Goal: Information Seeking & Learning: Learn about a topic

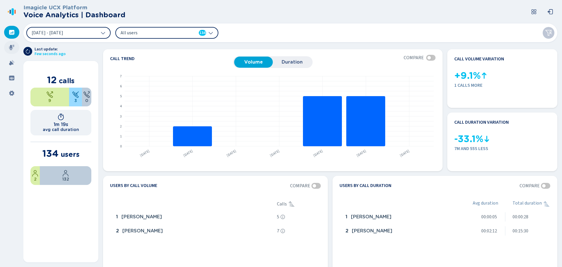
click at [12, 48] on icon at bounding box center [12, 48] width 6 height 6
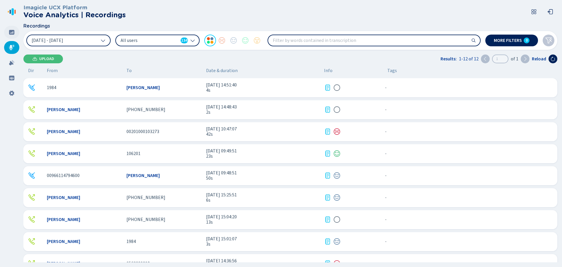
click at [11, 33] on icon at bounding box center [12, 32] width 6 height 6
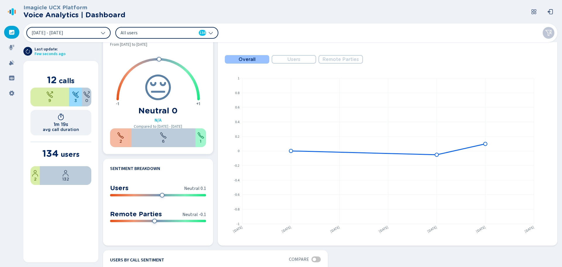
scroll to position [293, 0]
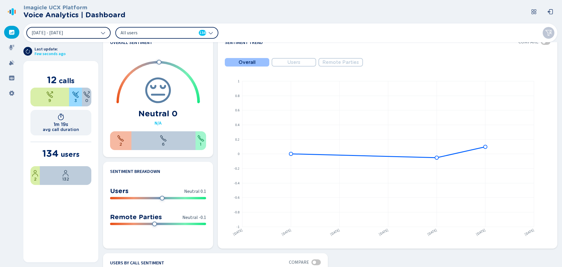
click at [104, 33] on icon at bounding box center [103, 33] width 4 height 2
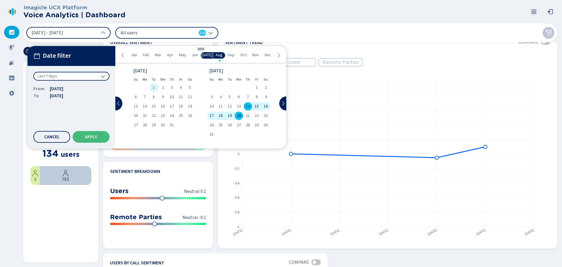
click at [154, 87] on span "1" at bounding box center [154, 88] width 2 height 4
click at [241, 116] on span "20" at bounding box center [239, 116] width 4 height 4
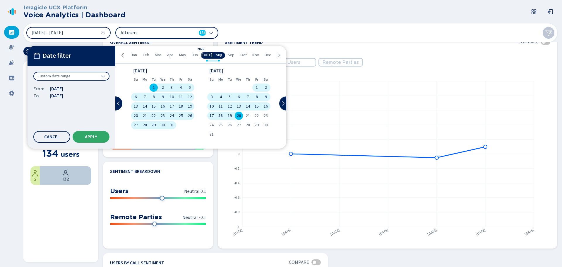
click at [97, 136] on span "Apply" at bounding box center [91, 136] width 12 height 5
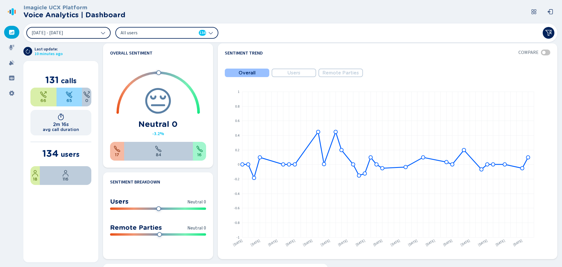
scroll to position [281, 0]
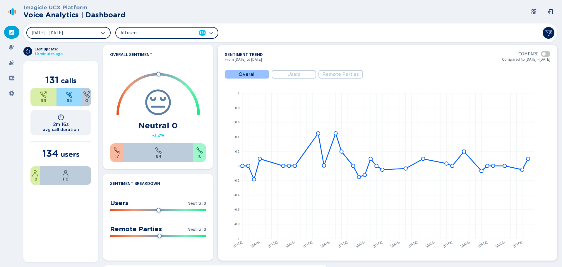
click at [296, 75] on span "Users" at bounding box center [294, 74] width 13 height 5
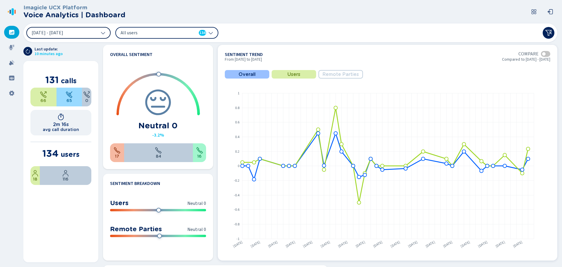
click at [323, 74] on span "Remote Parties" at bounding box center [341, 74] width 36 height 5
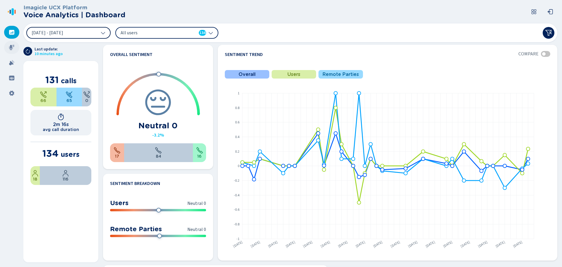
click at [13, 48] on icon at bounding box center [12, 48] width 6 height 6
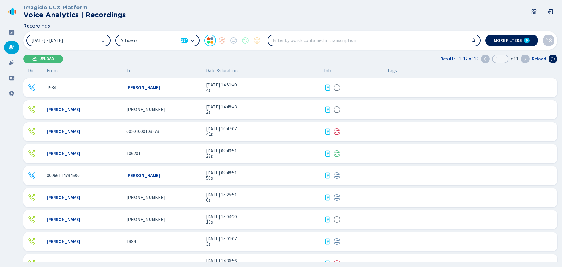
click at [182, 128] on div "[PERSON_NAME] 00201000103273 [DATE] 10:47:07 42s - {{hiddenTagsCount}} more" at bounding box center [290, 131] width 534 height 19
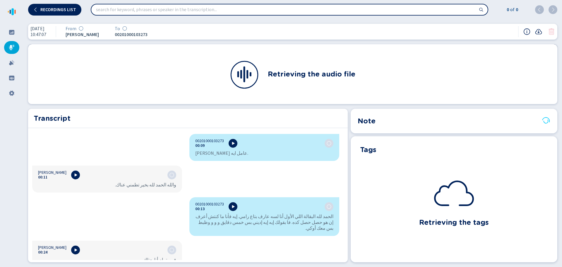
scroll to position [176, 0]
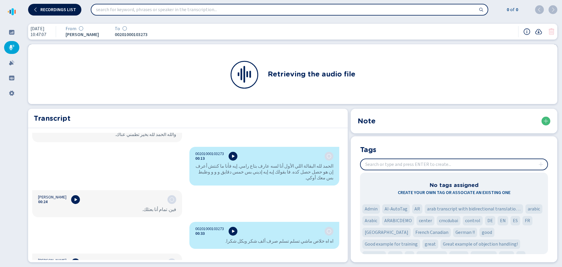
click at [62, 13] on button "Recordings list" at bounding box center [54, 10] width 53 height 12
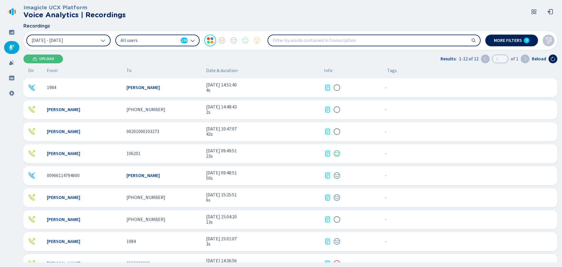
click at [63, 39] on span "[DATE] - [DATE]" at bounding box center [48, 40] width 32 height 5
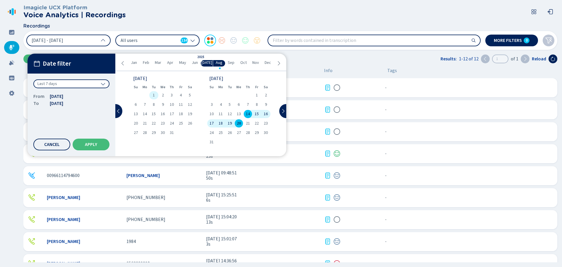
click at [152, 97] on div "1" at bounding box center [153, 95] width 9 height 8
click at [236, 123] on div "20" at bounding box center [238, 123] width 9 height 8
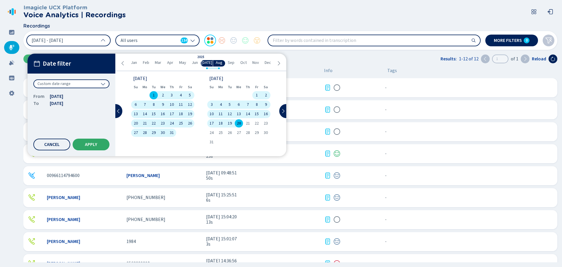
click at [81, 147] on button "Apply" at bounding box center [91, 145] width 37 height 12
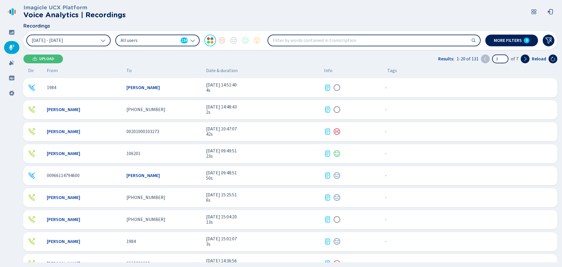
click at [191, 39] on icon at bounding box center [192, 40] width 5 height 5
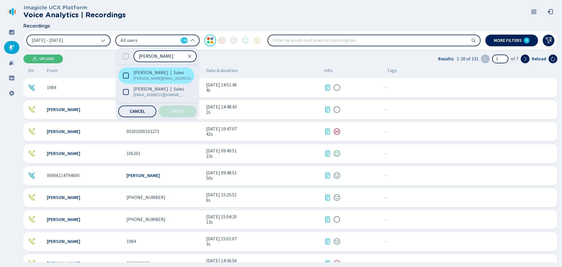
type input "[PERSON_NAME]"
click at [127, 77] on icon at bounding box center [126, 76] width 6 height 6
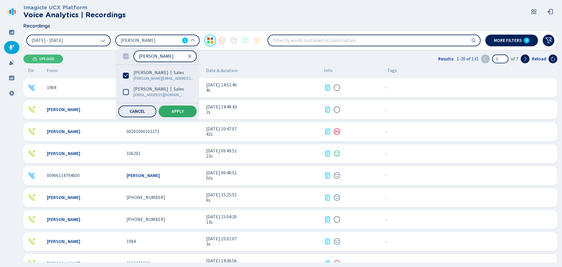
click at [186, 109] on button "Apply" at bounding box center [178, 111] width 38 height 12
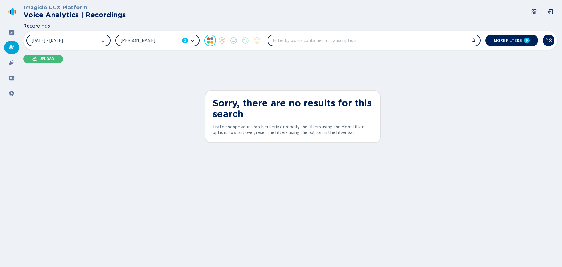
click at [63, 41] on span "[DATE] - [DATE]" at bounding box center [48, 40] width 32 height 5
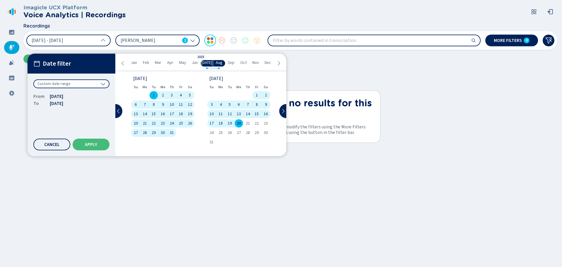
click at [123, 65] on icon at bounding box center [123, 63] width 2 height 4
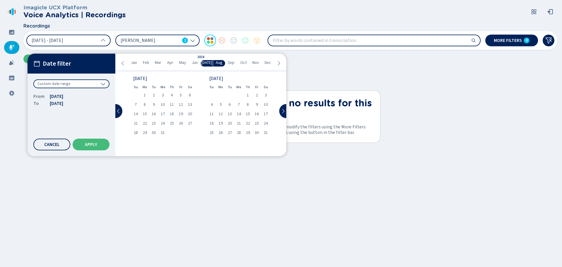
click at [123, 65] on icon at bounding box center [123, 63] width 5 height 5
click at [122, 64] on icon at bounding box center [123, 63] width 5 height 5
click at [175, 96] on div "1" at bounding box center [172, 95] width 9 height 8
click at [278, 63] on icon at bounding box center [278, 63] width 5 height 5
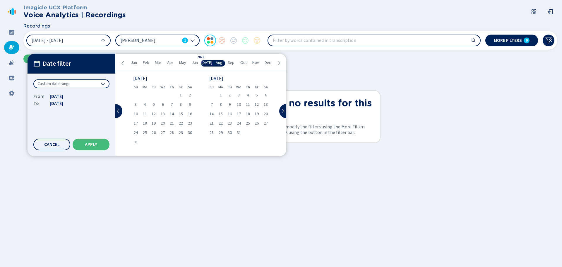
click at [278, 63] on icon at bounding box center [278, 63] width 5 height 5
click at [281, 63] on icon at bounding box center [278, 63] width 5 height 5
click at [239, 132] on span "27" at bounding box center [239, 133] width 4 height 4
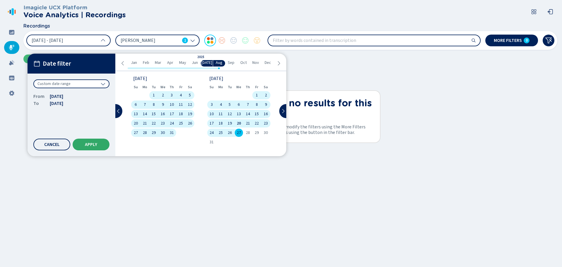
click at [93, 145] on span "Apply" at bounding box center [91, 144] width 12 height 5
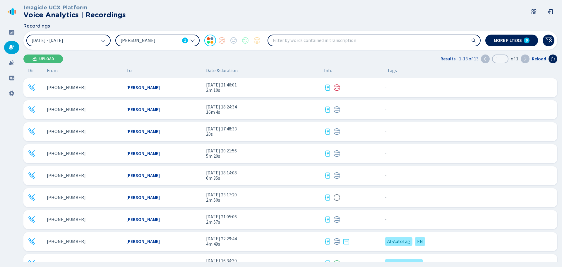
click at [170, 39] on span "[PERSON_NAME]" at bounding box center [150, 40] width 59 height 6
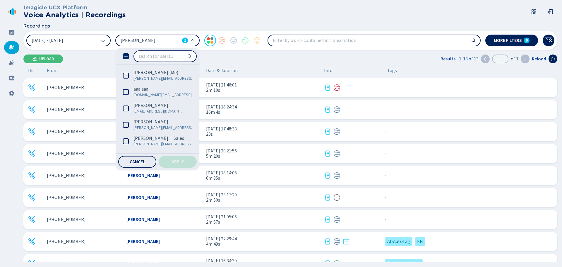
click at [126, 55] on icon at bounding box center [126, 56] width 6 height 6
click at [159, 59] on input "search" at bounding box center [165, 56] width 62 height 11
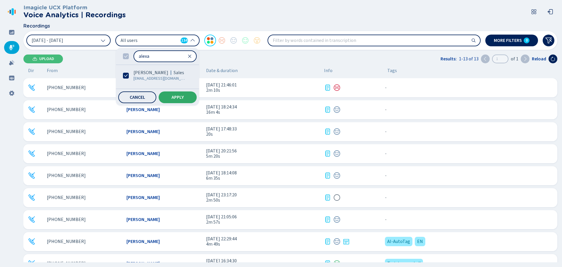
type input "alexa"
click at [172, 95] on span "Apply" at bounding box center [178, 97] width 12 height 5
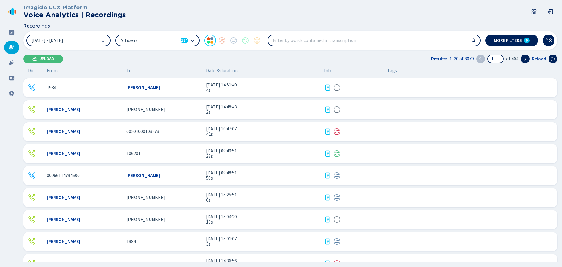
click at [166, 43] on span "All users" at bounding box center [150, 40] width 58 height 6
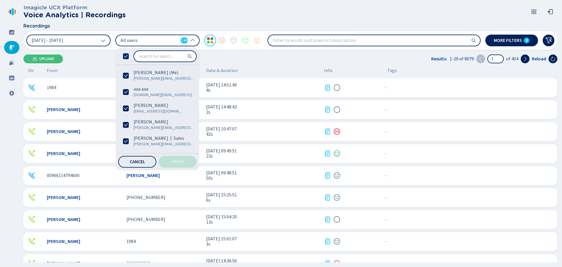
click at [126, 57] on icon at bounding box center [126, 56] width 4 height 3
click at [154, 56] on input "search" at bounding box center [165, 56] width 62 height 11
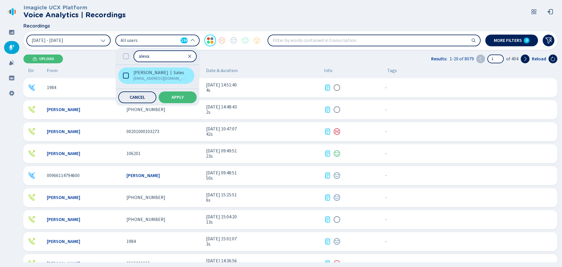
type input "alexa"
click at [125, 74] on icon at bounding box center [126, 76] width 6 height 6
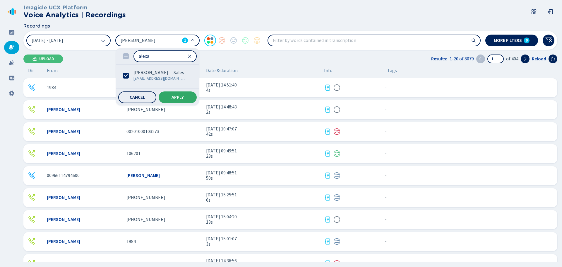
click at [185, 99] on button "Apply" at bounding box center [178, 97] width 38 height 12
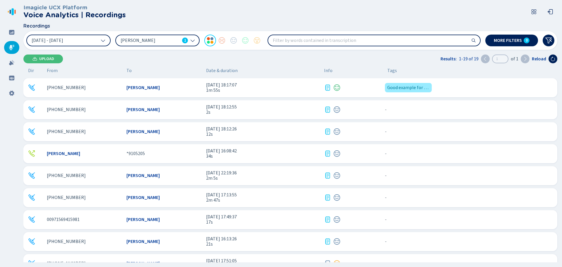
click at [155, 87] on div "[PERSON_NAME]" at bounding box center [164, 87] width 75 height 5
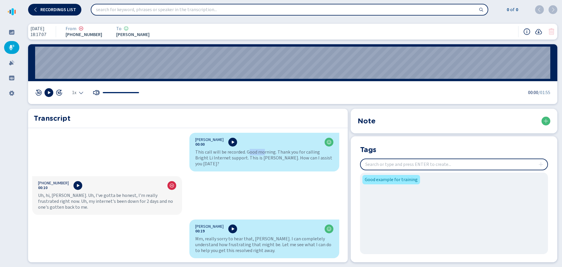
drag, startPoint x: 247, startPoint y: 153, endPoint x: 261, endPoint y: 155, distance: 13.9
click at [261, 155] on div "This call will be recorded. Good morning. Thank you for calling Bright Li Inter…" at bounding box center [264, 158] width 138 height 18
drag, startPoint x: 53, startPoint y: 61, endPoint x: 149, endPoint y: 62, distance: 96.4
click at [288, 72] on wave "00:54" at bounding box center [292, 63] width 515 height 32
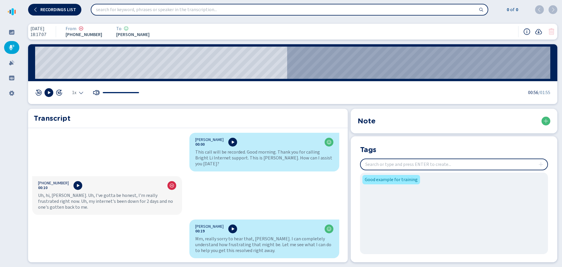
click at [481, 30] on div "[DATE] 18:17:07 From [PHONE_NUMBER] To [PERSON_NAME]" at bounding box center [293, 32] width 530 height 16
click at [526, 32] on icon at bounding box center [527, 31] width 7 height 7
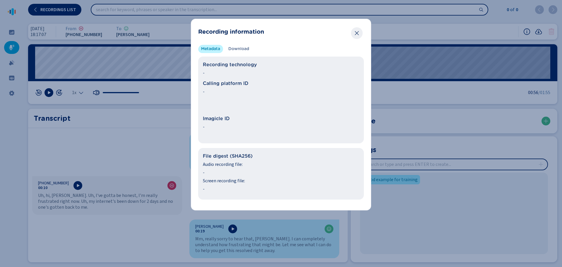
click at [359, 34] on icon "Close" at bounding box center [357, 33] width 6 height 6
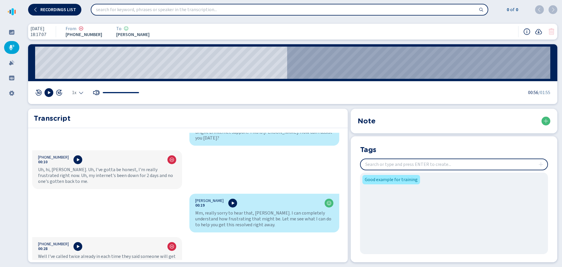
scroll to position [59, 0]
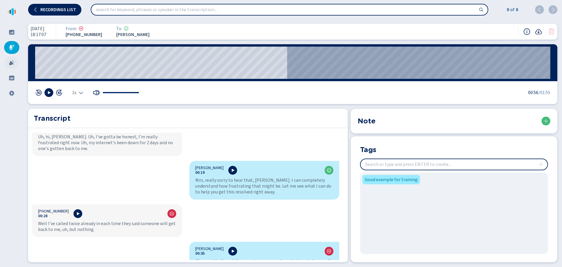
click at [11, 63] on icon at bounding box center [11, 62] width 5 height 5
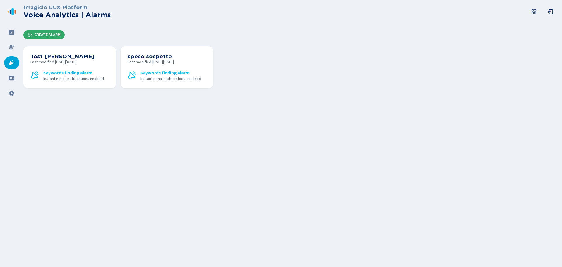
click at [55, 36] on span "Create Alarm" at bounding box center [47, 35] width 26 height 5
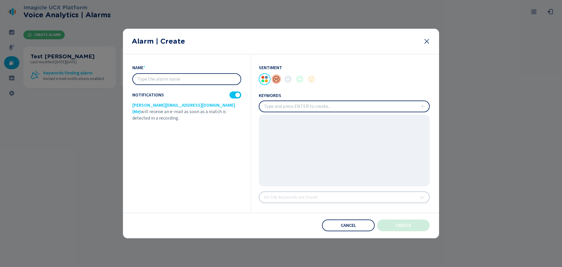
click at [277, 78] on div at bounding box center [277, 79] width 12 height 12
click at [339, 197] on div "Sentiment keywords All the keywords are found" at bounding box center [340, 133] width 179 height 158
click at [429, 41] on icon at bounding box center [427, 41] width 7 height 7
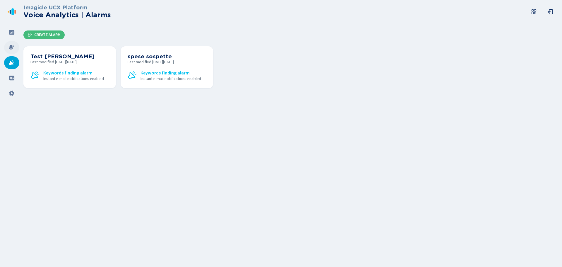
click at [12, 48] on icon at bounding box center [12, 48] width 6 height 6
